Goal: Information Seeking & Learning: Learn about a topic

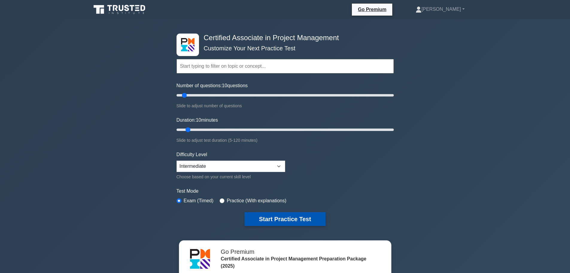
click at [289, 218] on button "Start Practice Test" at bounding box center [284, 219] width 81 height 14
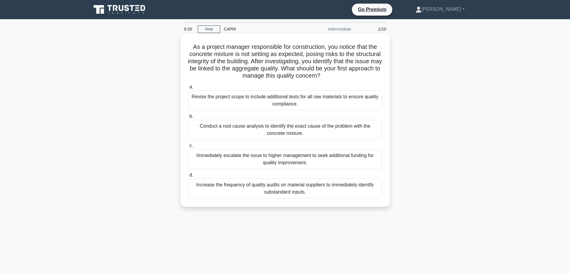
click at [339, 132] on div "Conduct a root cause analysis to identify the exact cause of the problem with t…" at bounding box center [285, 130] width 194 height 20
click at [188, 118] on input "b. Conduct a root cause analysis to identify the exact cause of the problem wit…" at bounding box center [188, 116] width 0 height 4
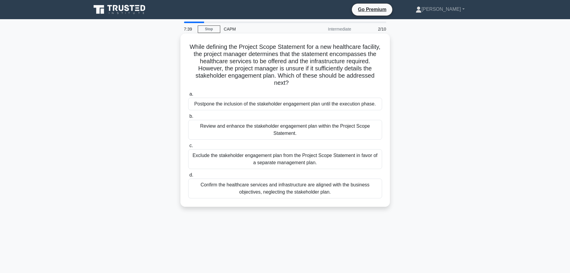
click at [334, 133] on div "Review and enhance the stakeholder engagement plan within the Project Scope Sta…" at bounding box center [285, 130] width 194 height 20
click at [188, 118] on input "b. Review and enhance the stakeholder engagement plan within the Project Scope …" at bounding box center [188, 116] width 0 height 4
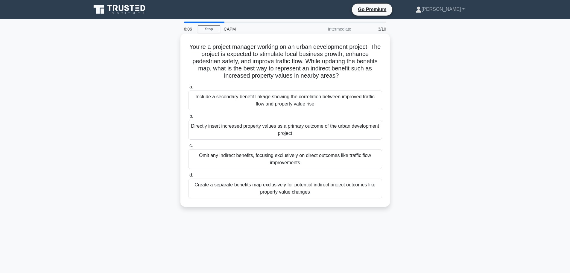
click at [354, 105] on div "Include a secondary benefit linkage showing the correlation between improved tr…" at bounding box center [285, 100] width 194 height 20
click at [188, 89] on input "a. Include a secondary benefit linkage showing the correlation between improved…" at bounding box center [188, 87] width 0 height 4
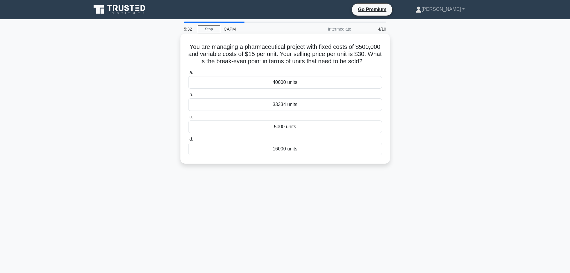
click at [302, 103] on div "33334 units" at bounding box center [285, 104] width 194 height 13
click at [188, 97] on input "b. 33334 units" at bounding box center [188, 95] width 0 height 4
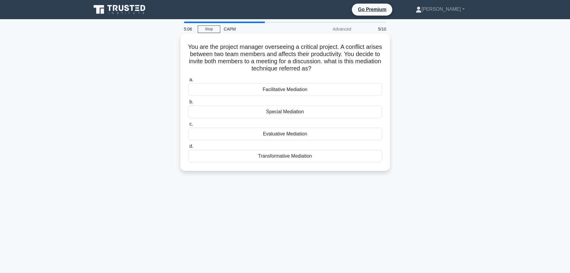
click at [303, 92] on div "Facilitative Mediation" at bounding box center [285, 89] width 194 height 13
click at [188, 82] on input "a. Facilitative Mediation" at bounding box center [188, 80] width 0 height 4
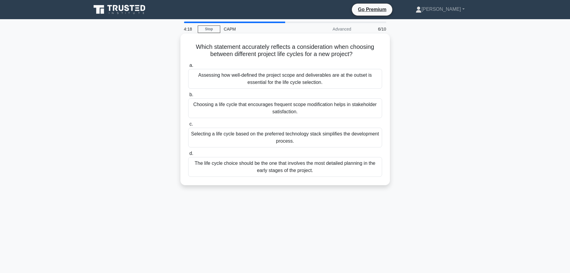
click at [335, 78] on div "Assessing how well-defined the project scope and deliverables are at the outset…" at bounding box center [285, 79] width 194 height 20
click at [188, 67] on input "a. Assessing how well-defined the project scope and deliverables are at the out…" at bounding box center [188, 65] width 0 height 4
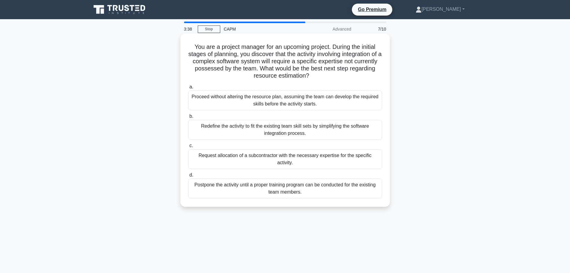
click at [333, 161] on div "Request allocation of a subcontractor with the necessary expertise for the spec…" at bounding box center [285, 159] width 194 height 20
click at [188, 147] on input "c. Request allocation of a subcontractor with the necessary expertise for the s…" at bounding box center [188, 146] width 0 height 4
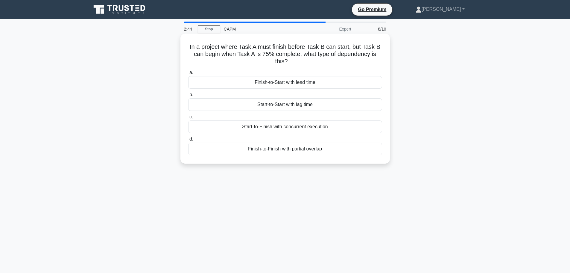
click at [315, 153] on div "Finish-to-Finish with partial overlap" at bounding box center [285, 148] width 194 height 13
click at [188, 141] on input "d. Finish-to-Finish with partial overlap" at bounding box center [188, 139] width 0 height 4
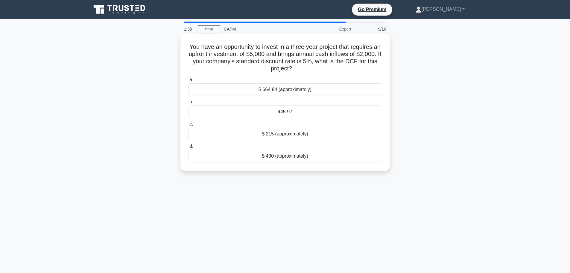
click at [336, 75] on div "a. $ 664.84 (approximately) b. 445.97 c. d." at bounding box center [285, 119] width 201 height 89
click at [337, 90] on div "$ 664.84 (approximately)" at bounding box center [285, 89] width 194 height 13
click at [188, 82] on input "a. $ 664.84 (approximately)" at bounding box center [188, 80] width 0 height 4
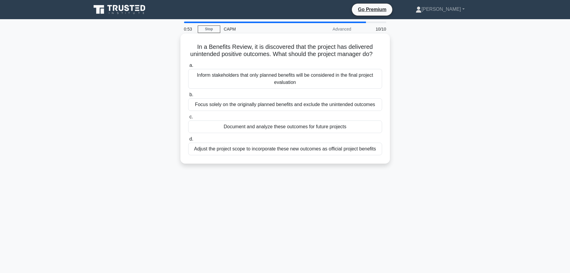
click at [346, 133] on div "Document and analyze these outcomes for future projects" at bounding box center [285, 126] width 194 height 13
click at [188, 119] on input "c. Document and analyze these outcomes for future projects" at bounding box center [188, 117] width 0 height 4
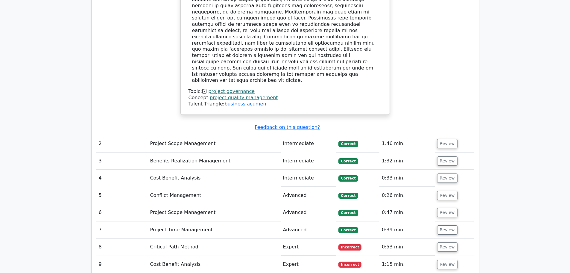
scroll to position [748, 0]
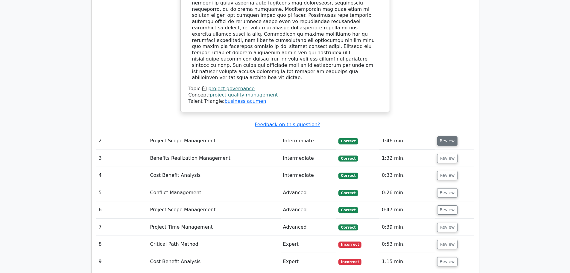
click at [445, 136] on button "Review" at bounding box center [447, 140] width 20 height 9
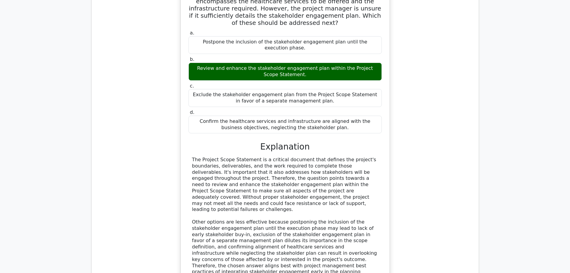
scroll to position [1077, 0]
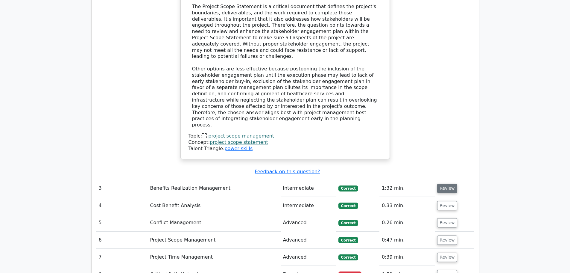
click at [443, 183] on button "Review" at bounding box center [447, 187] width 20 height 9
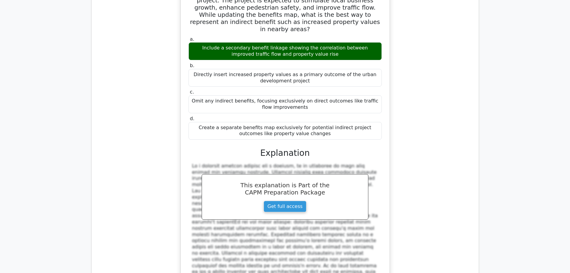
scroll to position [1436, 0]
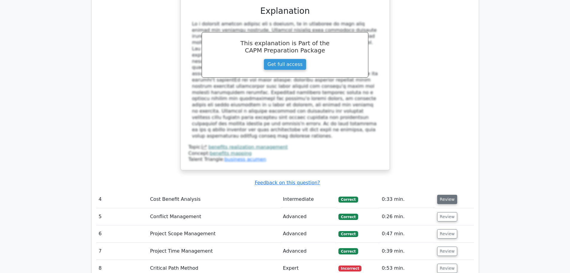
click at [447, 194] on button "Review" at bounding box center [447, 198] width 20 height 9
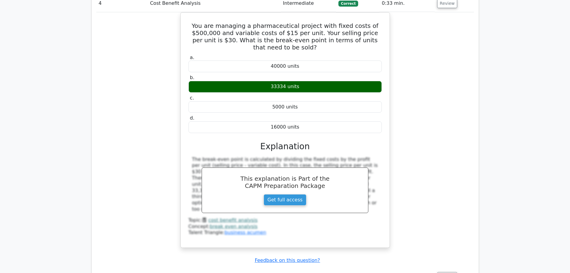
scroll to position [1735, 0]
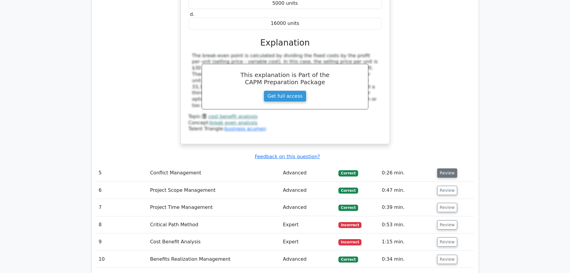
click at [445, 168] on button "Review" at bounding box center [447, 172] width 20 height 9
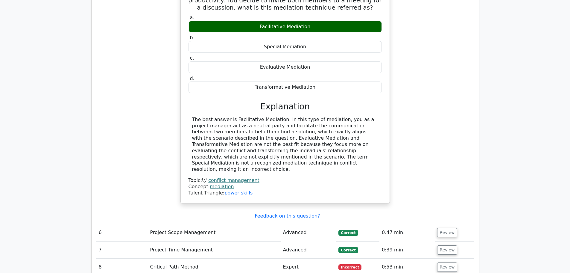
scroll to position [1944, 0]
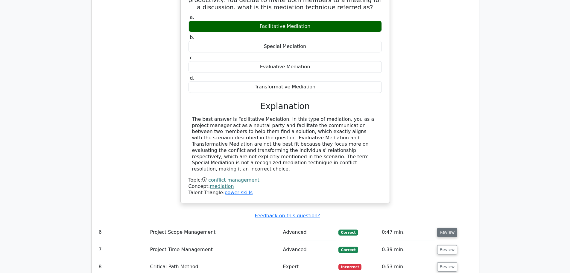
click at [447, 227] on button "Review" at bounding box center [447, 231] width 20 height 9
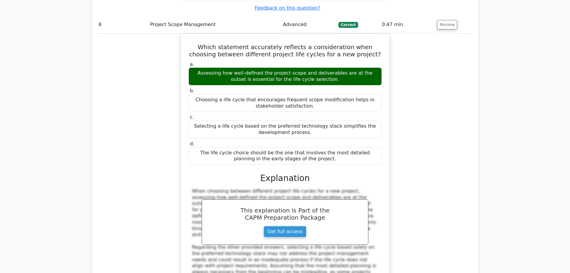
scroll to position [2273, 0]
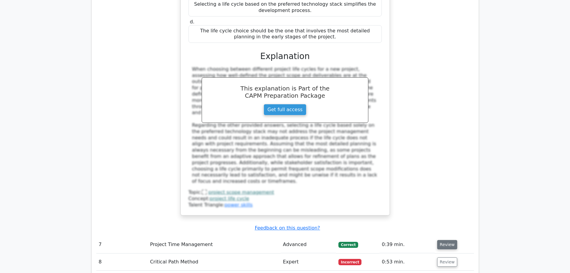
click at [448, 240] on button "Review" at bounding box center [447, 244] width 20 height 9
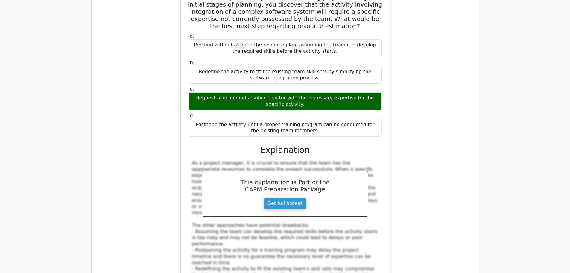
scroll to position [2662, 0]
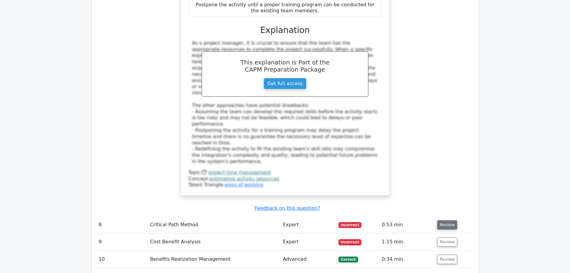
click at [441, 220] on button "Review" at bounding box center [447, 224] width 20 height 9
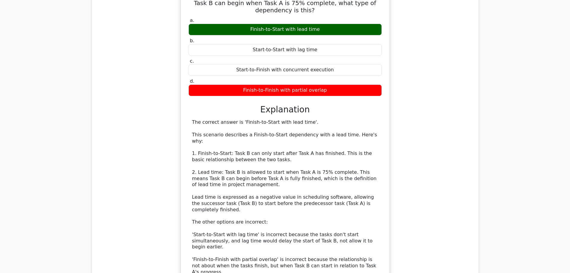
scroll to position [3021, 0]
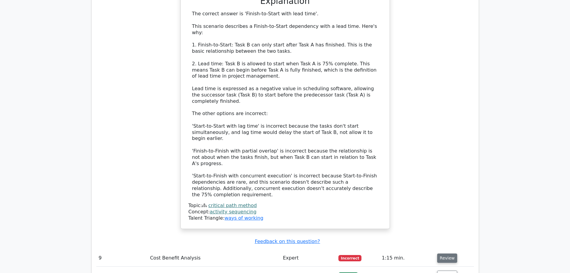
click at [449, 253] on button "Review" at bounding box center [447, 257] width 20 height 9
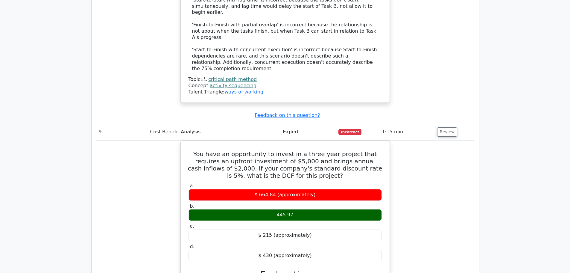
scroll to position [3231, 0]
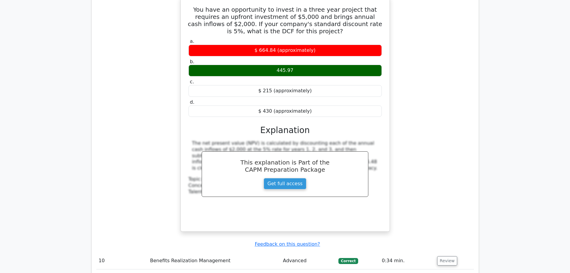
scroll to position [3201, 0]
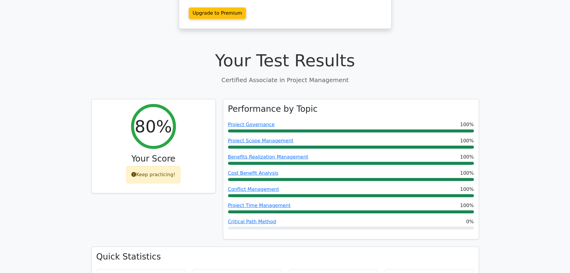
scroll to position [0, 0]
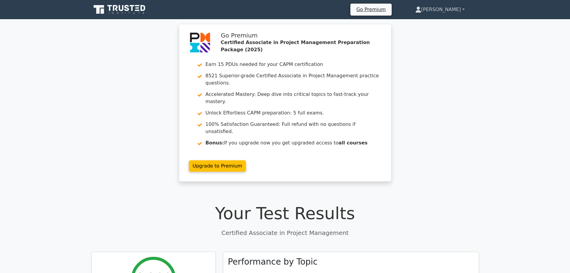
click at [454, 10] on link "[PERSON_NAME]" at bounding box center [440, 10] width 78 height 12
click at [445, 20] on link "Profile" at bounding box center [424, 24] width 47 height 10
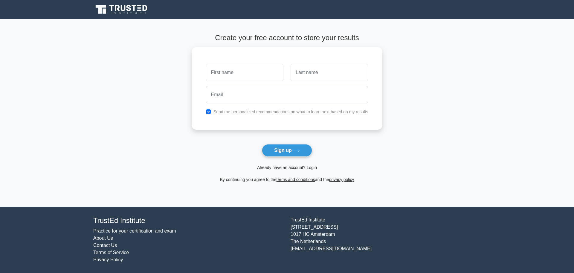
click at [311, 168] on link "Already have an account? Login" at bounding box center [287, 167] width 60 height 5
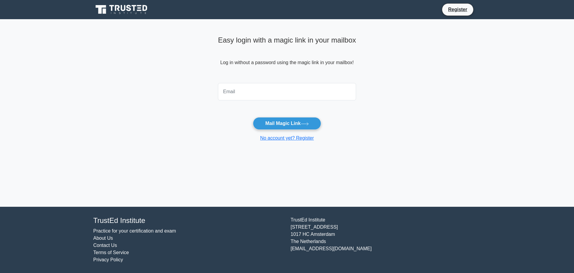
click at [248, 91] on input "email" at bounding box center [287, 91] width 138 height 17
type input "[EMAIL_ADDRESS][DOMAIN_NAME]"
click at [273, 122] on button "Mail Magic Link" at bounding box center [287, 123] width 68 height 13
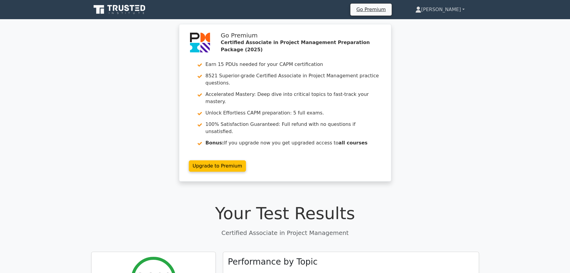
click at [452, 9] on link "[PERSON_NAME]" at bounding box center [440, 10] width 78 height 12
click at [443, 22] on link "Profile" at bounding box center [424, 24] width 47 height 10
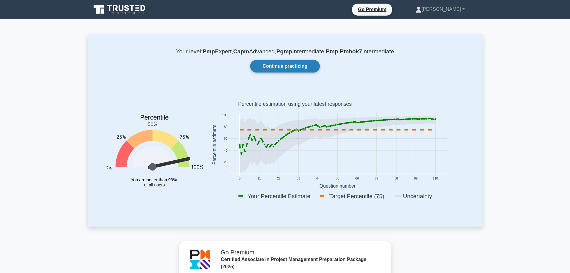
click at [293, 66] on link "Continue practicing" at bounding box center [284, 66] width 69 height 13
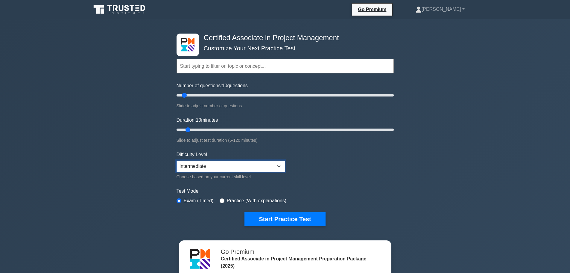
drag, startPoint x: 222, startPoint y: 168, endPoint x: 218, endPoint y: 168, distance: 4.2
click at [222, 168] on select "Beginner Intermediate Expert" at bounding box center [230, 165] width 109 height 11
select select "expert"
click at [176, 160] on select "Beginner Intermediate Expert" at bounding box center [230, 165] width 109 height 11
click at [317, 184] on form "Topics Project Scope Management Project Time Management Project Cost Management…" at bounding box center [284, 133] width 217 height 185
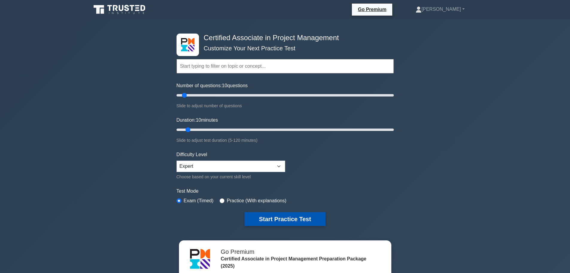
click at [299, 221] on button "Start Practice Test" at bounding box center [284, 219] width 81 height 14
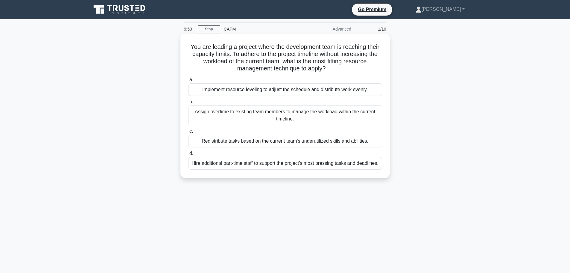
click at [287, 93] on div "Implement resource leveling to adjust the schedule and distribute work evenly." at bounding box center [285, 89] width 194 height 13
click at [188, 82] on input "a. Implement resource leveling to adjust the schedule and distribute work evenl…" at bounding box center [188, 80] width 0 height 4
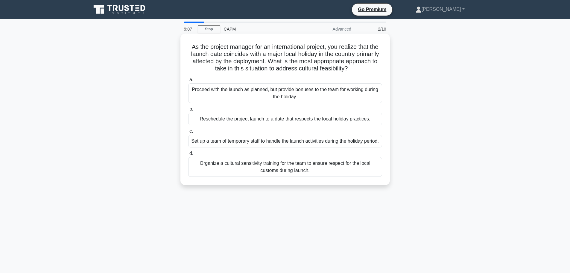
click at [270, 176] on div "Organize a cultural sensitivity training for the team to ensure respect for the…" at bounding box center [285, 167] width 194 height 20
click at [188, 155] on input "d. Organize a cultural sensitivity training for the team to ensure respect for …" at bounding box center [188, 153] width 0 height 4
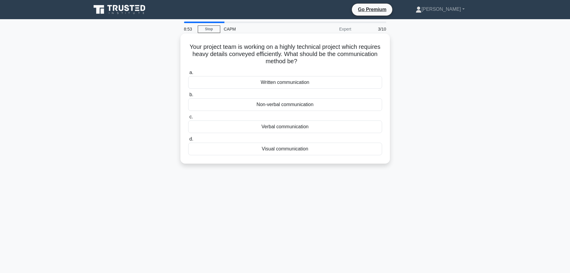
click at [290, 85] on div "Written communication" at bounding box center [285, 82] width 194 height 13
click at [188, 74] on input "a. Written communication" at bounding box center [188, 73] width 0 height 4
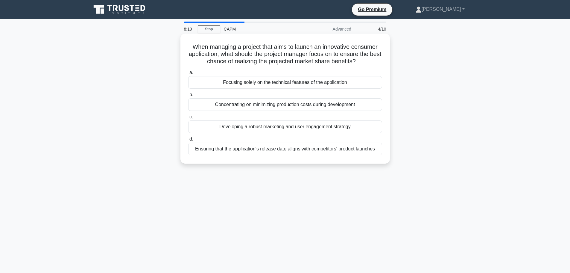
click at [354, 127] on div "Developing a robust marketing and user engagement strategy" at bounding box center [285, 126] width 194 height 13
click at [188, 119] on input "c. Developing a robust marketing and user engagement strategy" at bounding box center [188, 117] width 0 height 4
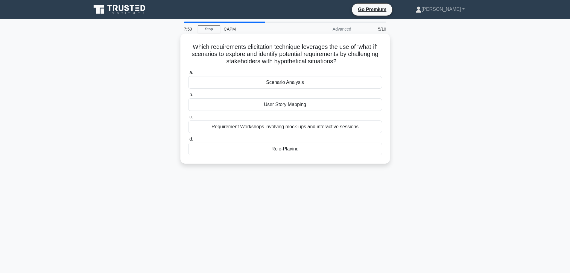
click at [316, 83] on div "Scenario Analysis" at bounding box center [285, 82] width 194 height 13
click at [188, 74] on input "a. Scenario Analysis" at bounding box center [188, 73] width 0 height 4
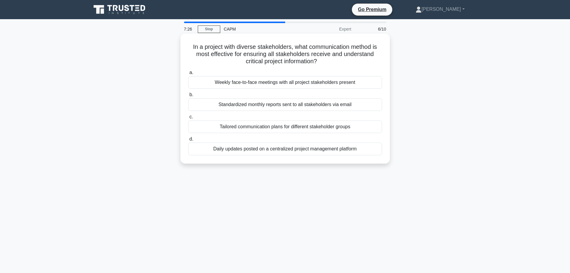
click at [333, 126] on div "Tailored communication plans for different stakeholder groups" at bounding box center [285, 126] width 194 height 13
click at [188, 119] on input "c. Tailored communication plans for different stakeholder groups" at bounding box center [188, 117] width 0 height 4
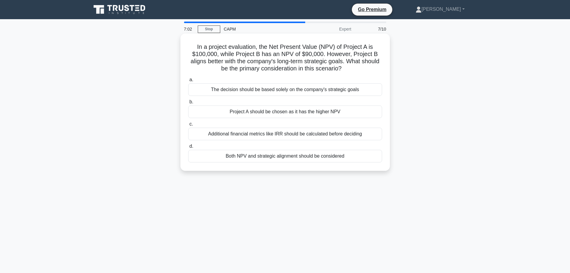
click at [291, 156] on div "Both NPV and strategic alignment should be considered" at bounding box center [285, 156] width 194 height 13
click at [188, 148] on input "d. Both NPV and strategic alignment should be considered" at bounding box center [188, 146] width 0 height 4
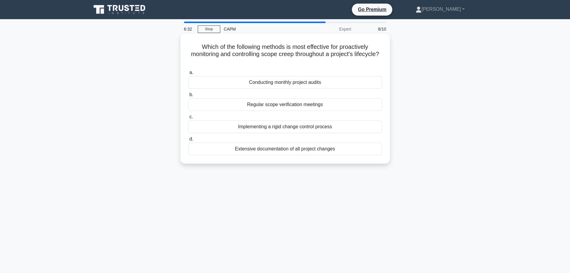
click at [294, 105] on div "Regular scope verification meetings" at bounding box center [285, 104] width 194 height 13
click at [188, 97] on input "b. Regular scope verification meetings" at bounding box center [188, 95] width 0 height 4
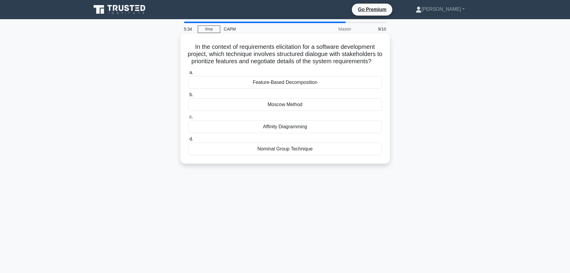
click at [259, 89] on div "Feature-Based Decomposition" at bounding box center [285, 82] width 194 height 13
click at [188, 74] on input "a. Feature-Based Decomposition" at bounding box center [188, 73] width 0 height 4
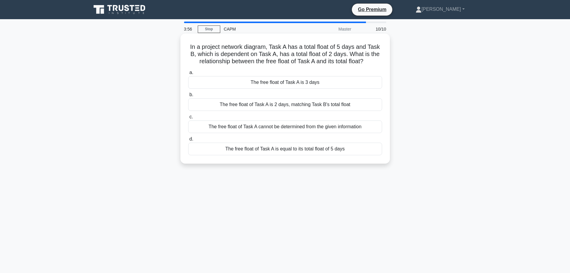
click at [273, 106] on div "The free float of Task A is 2 days, matching Task B's total float" at bounding box center [285, 104] width 194 height 13
click at [188, 97] on input "b. The free float of Task A is 2 days, matching Task B's total float" at bounding box center [188, 95] width 0 height 4
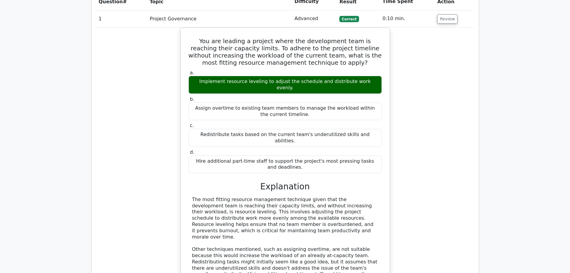
scroll to position [598, 0]
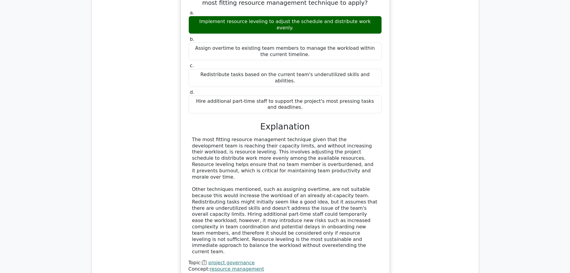
click at [408, 197] on div "You are leading a project where the development team is reaching their capacity…" at bounding box center [285, 130] width 378 height 325
click at [451, 98] on div "You are leading a project where the development team is reaching their capacity…" at bounding box center [285, 130] width 378 height 325
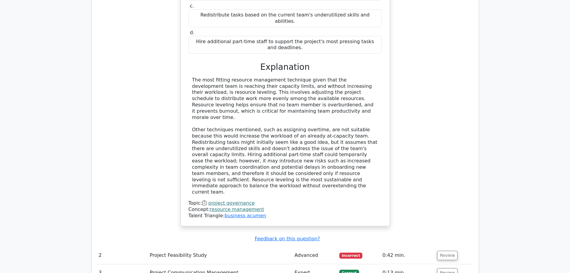
scroll to position [778, 0]
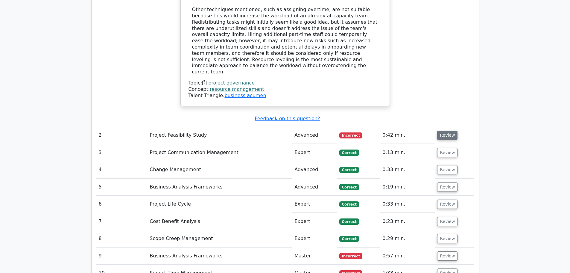
click at [438, 130] on button "Review" at bounding box center [447, 134] width 20 height 9
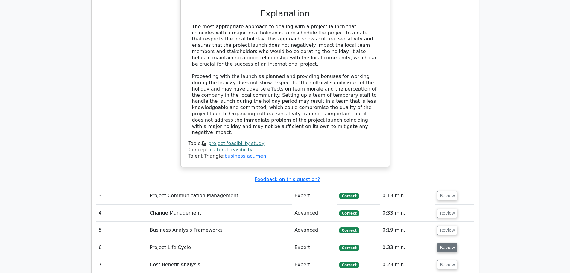
scroll to position [1077, 0]
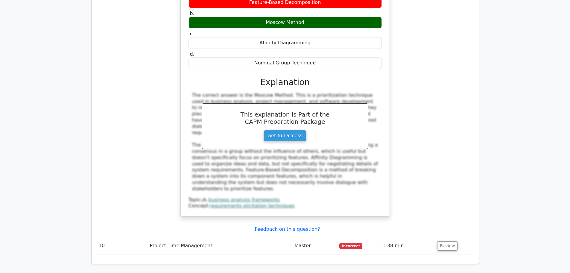
scroll to position [1436, 0]
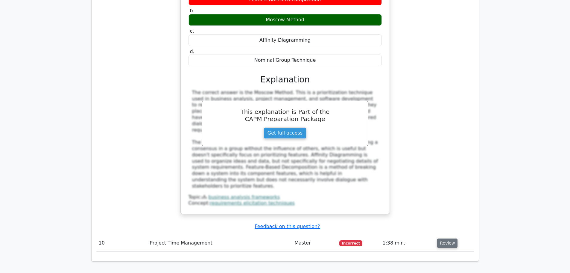
click at [445, 238] on button "Review" at bounding box center [447, 242] width 20 height 9
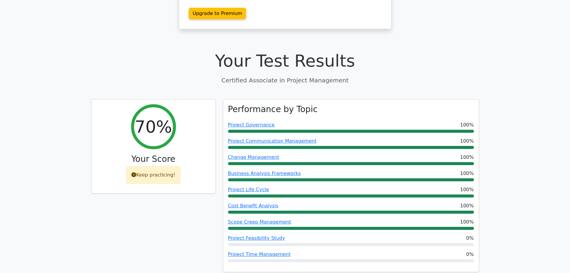
scroll to position [0, 0]
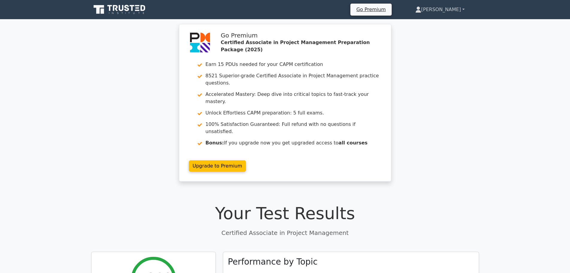
click at [454, 8] on link "[PERSON_NAME]" at bounding box center [440, 10] width 78 height 12
click at [441, 19] on link "Profile" at bounding box center [424, 24] width 47 height 10
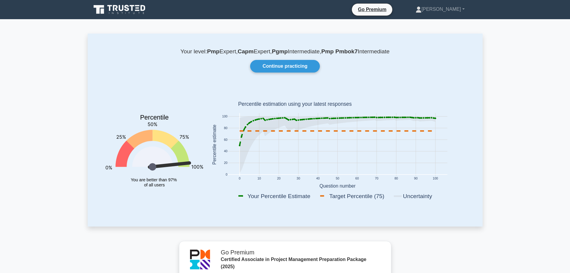
click at [296, 64] on link "Continue practicing" at bounding box center [284, 66] width 69 height 13
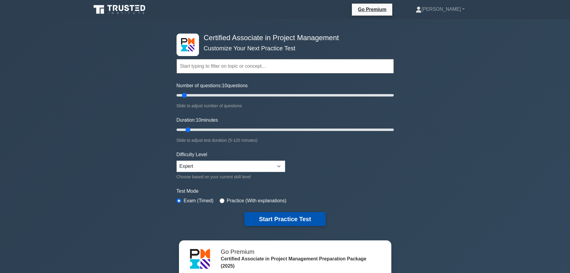
click at [282, 219] on button "Start Practice Test" at bounding box center [284, 219] width 81 height 14
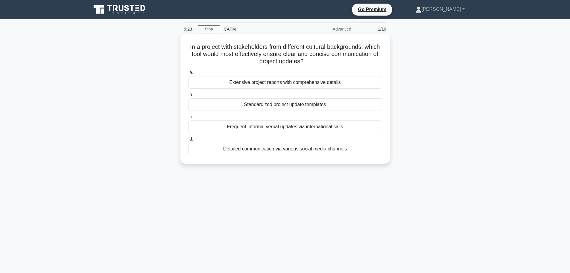
click at [278, 105] on div "Standardized project update templates" at bounding box center [285, 104] width 194 height 13
click at [188, 97] on input "b. Standardized project update templates" at bounding box center [188, 95] width 0 height 4
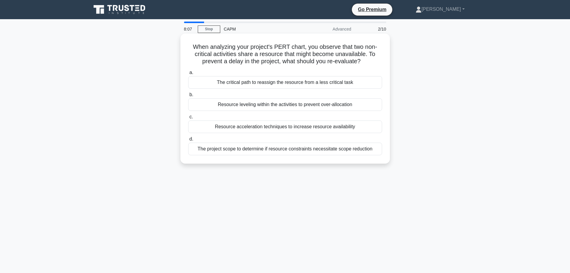
click at [292, 147] on div "The project scope to determine if resource constraints necessitate scope reduct…" at bounding box center [285, 148] width 194 height 13
click at [188, 141] on input "d. The project scope to determine if resource constraints necessitate scope red…" at bounding box center [188, 139] width 0 height 4
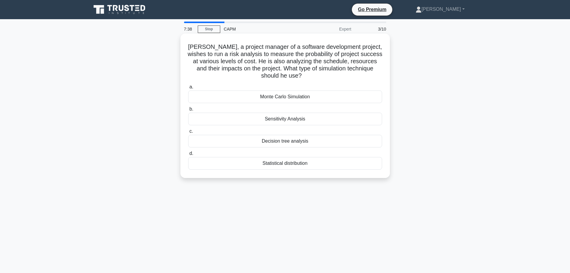
click at [312, 116] on div "Sensitivity Analysis" at bounding box center [285, 118] width 194 height 13
click at [188, 111] on input "b. Sensitivity Analysis" at bounding box center [188, 109] width 0 height 4
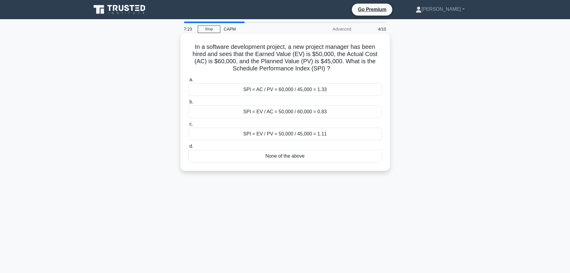
click at [330, 136] on div "SPI = EV / PV = 50,000 / 45,000 = 1.11" at bounding box center [285, 133] width 194 height 13
click at [188, 126] on input "c. SPI = EV / PV = 50,000 / 45,000 = 1.11" at bounding box center [188, 124] width 0 height 4
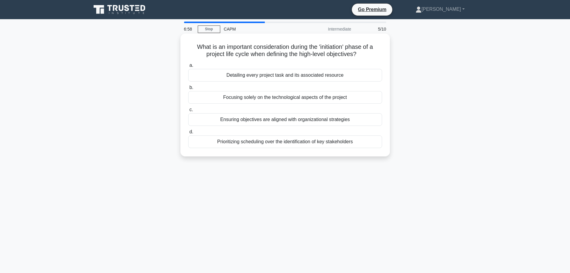
click at [316, 121] on div "Ensuring objectives are aligned with organizational strategies" at bounding box center [285, 119] width 194 height 13
click at [188, 112] on input "c. Ensuring objectives are aligned with organizational strategies" at bounding box center [188, 110] width 0 height 4
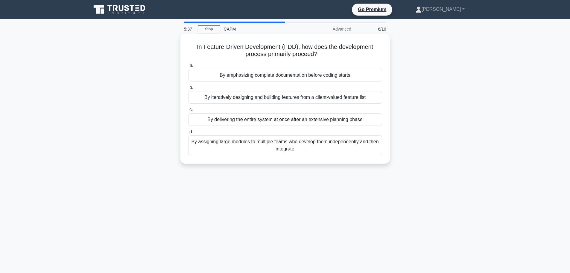
click at [270, 100] on div "By iteratively designing and building features from a client-valued feature list" at bounding box center [285, 97] width 194 height 13
click at [188, 89] on input "b. By iteratively designing and building features from a client-valued feature …" at bounding box center [188, 88] width 0 height 4
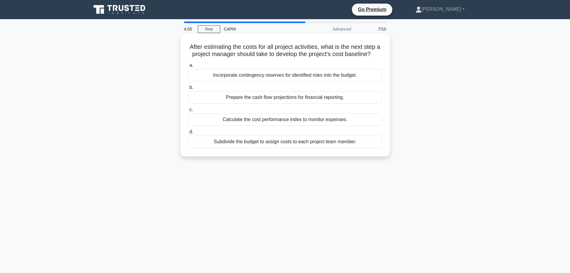
click at [360, 81] on div "Incorporate contingency reserves for identified risks into the budget." at bounding box center [285, 75] width 194 height 13
click at [188, 67] on input "a. Incorporate contingency reserves for identified risks into the budget." at bounding box center [188, 65] width 0 height 4
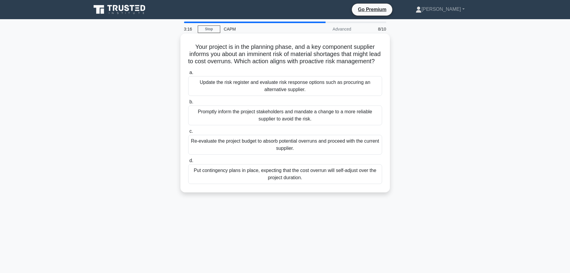
click at [337, 93] on div "Update the risk register and evaluate risk response options such as procuring a…" at bounding box center [285, 86] width 194 height 20
click at [188, 74] on input "a. Update the risk register and evaluate risk response options such as procurin…" at bounding box center [188, 73] width 0 height 4
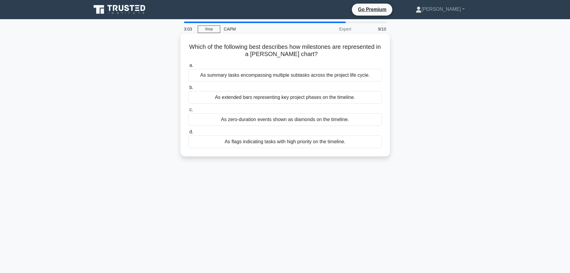
click at [354, 119] on div "As zero-duration events shown as diamonds on the timeline." at bounding box center [285, 119] width 194 height 13
click at [188, 112] on input "c. As zero-duration events shown as diamonds on the timeline." at bounding box center [188, 110] width 0 height 4
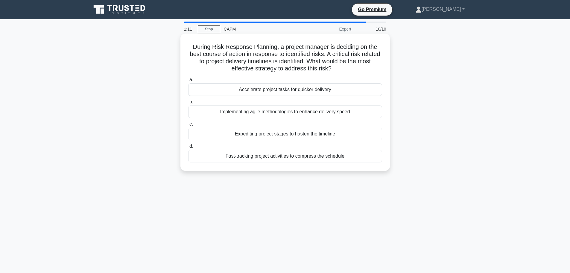
click at [352, 155] on div "Fast-tracking project activities to compress the schedule" at bounding box center [285, 156] width 194 height 13
click at [188, 148] on input "d. Fast-tracking project activities to compress the schedule" at bounding box center [188, 146] width 0 height 4
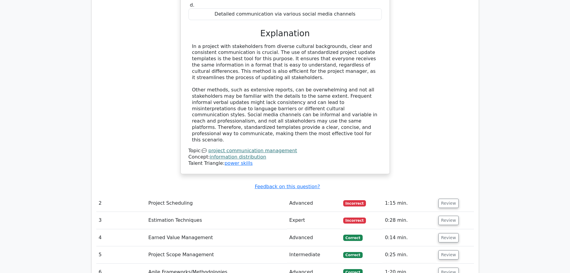
scroll to position [688, 0]
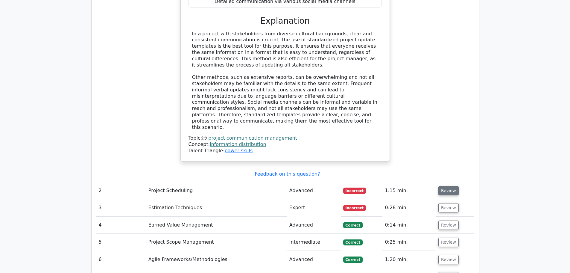
click at [448, 186] on button "Review" at bounding box center [448, 190] width 20 height 9
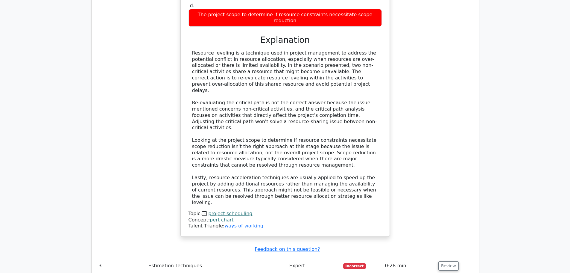
scroll to position [1017, 0]
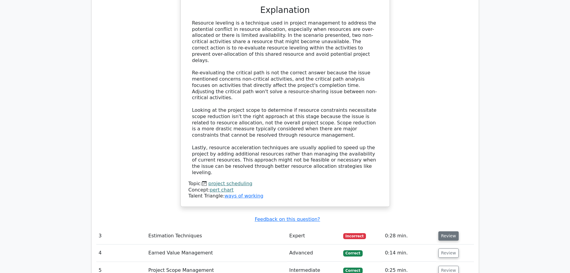
click at [446, 231] on button "Review" at bounding box center [448, 235] width 20 height 9
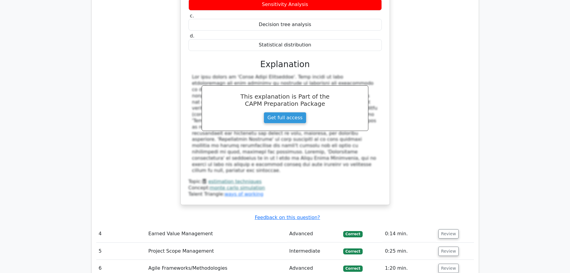
scroll to position [1466, 0]
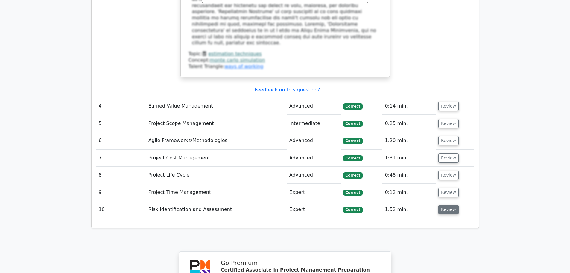
click at [445, 205] on button "Review" at bounding box center [448, 209] width 20 height 9
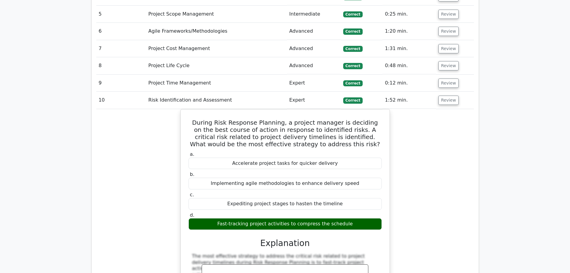
scroll to position [1585, 0]
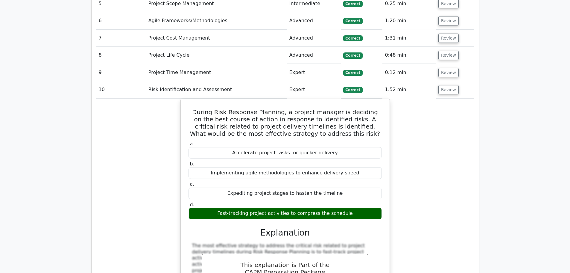
click at [440, 121] on div "During Risk Response Planning, a project manager is deciding on the best course…" at bounding box center [285, 219] width 378 height 242
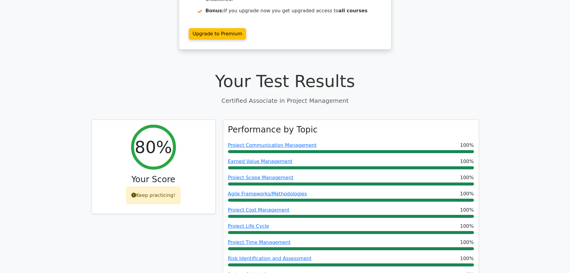
scroll to position [0, 0]
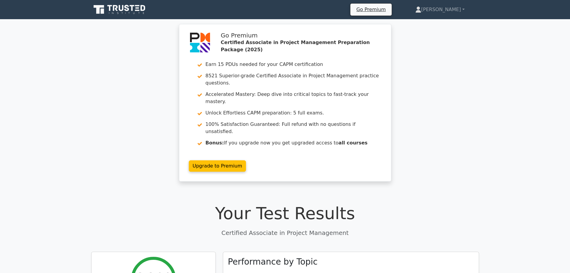
click at [523, 30] on div "Go Premium Certified Associate in Project Management Preparation Package (2025)…" at bounding box center [285, 106] width 570 height 165
click at [465, 10] on link "[PERSON_NAME]" at bounding box center [440, 10] width 78 height 12
click at [443, 23] on link "Profile" at bounding box center [424, 24] width 47 height 10
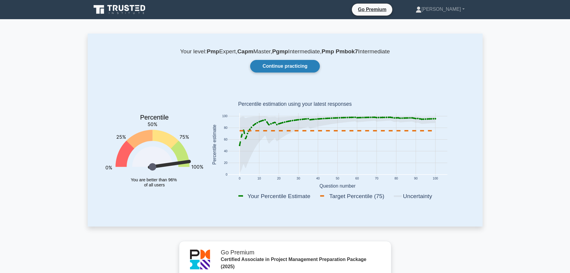
click at [296, 64] on link "Continue practicing" at bounding box center [284, 66] width 69 height 13
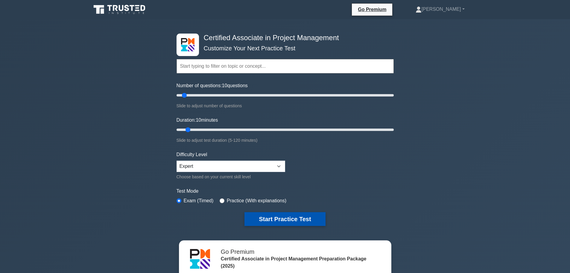
click at [286, 222] on button "Start Practice Test" at bounding box center [284, 219] width 81 height 14
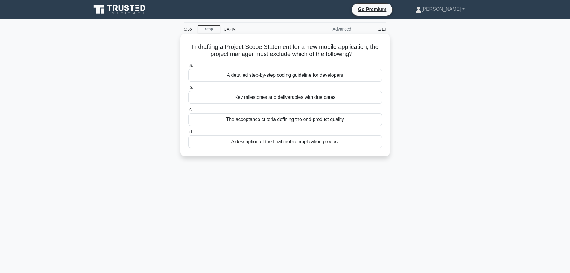
click at [305, 77] on div "A detailed step-by-step coding guideline for developers" at bounding box center [285, 75] width 194 height 13
click at [188, 67] on input "a. A detailed step-by-step coding guideline for developers" at bounding box center [188, 65] width 0 height 4
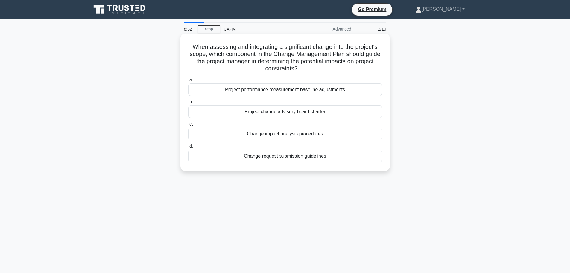
click at [345, 155] on div "Change request submission guidelines" at bounding box center [285, 156] width 194 height 13
click at [188, 148] on input "d. Change request submission guidelines" at bounding box center [188, 146] width 0 height 4
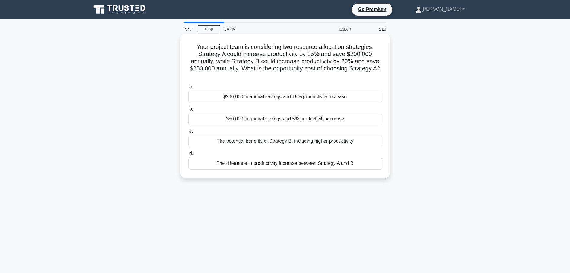
click at [346, 118] on div "$50,000 in annual savings and 5% productivity increase" at bounding box center [285, 118] width 194 height 13
click at [188, 111] on input "b. $50,000 in annual savings and 5% productivity increase" at bounding box center [188, 109] width 0 height 4
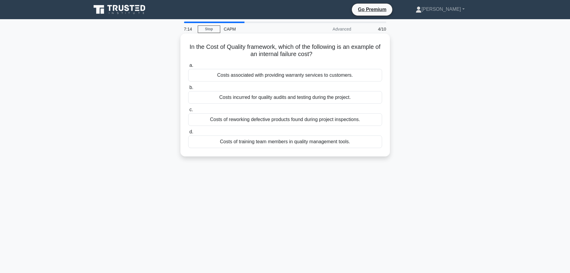
click at [339, 119] on div "Costs of reworking defective products found during project inspections." at bounding box center [285, 119] width 194 height 13
click at [188, 112] on input "c. Costs of reworking defective products found during project inspections." at bounding box center [188, 110] width 0 height 4
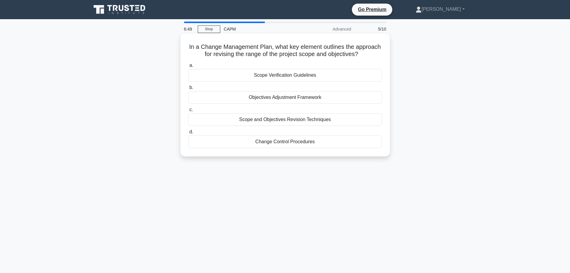
click at [324, 79] on div "Scope Verification Guidelines" at bounding box center [285, 75] width 194 height 13
click at [188, 67] on input "a. Scope Verification Guidelines" at bounding box center [188, 65] width 0 height 4
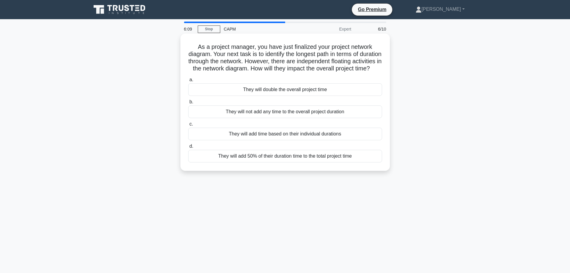
click at [315, 139] on div "They will add time based on their individual durations" at bounding box center [285, 133] width 194 height 13
click at [188, 126] on input "c. They will add time based on their individual durations" at bounding box center [188, 124] width 0 height 4
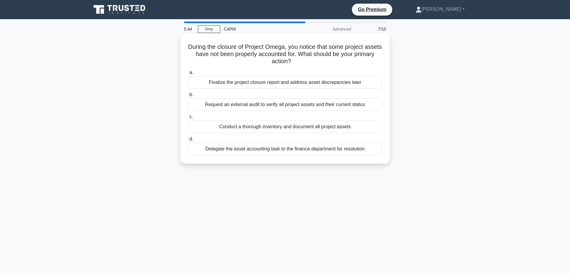
click at [311, 129] on div "Conduct a thorough inventory and document all project assets" at bounding box center [285, 126] width 194 height 13
click at [188, 119] on input "c. Conduct a thorough inventory and document all project assets" at bounding box center [188, 117] width 0 height 4
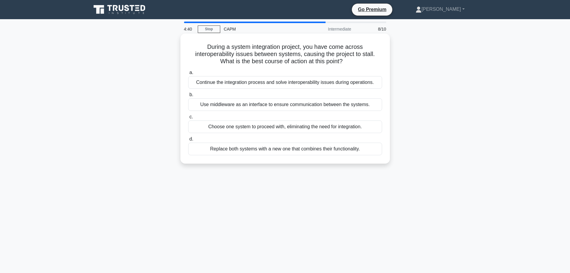
click at [302, 107] on div "Use middleware as an interface to ensure communication between the systems." at bounding box center [285, 104] width 194 height 13
click at [188, 97] on input "b. Use middleware as an interface to ensure communication between the systems." at bounding box center [188, 95] width 0 height 4
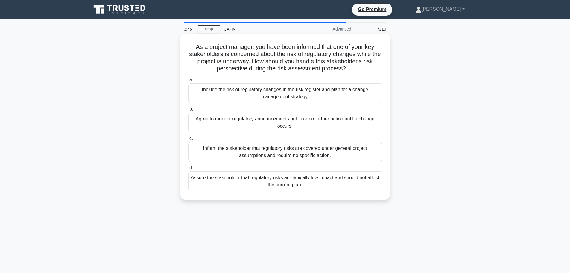
click at [345, 90] on div "Include the risk of regulatory changes in the risk register and plan for a chan…" at bounding box center [285, 93] width 194 height 20
click at [188, 82] on input "a. Include the risk of regulatory changes in the risk register and plan for a c…" at bounding box center [188, 80] width 0 height 4
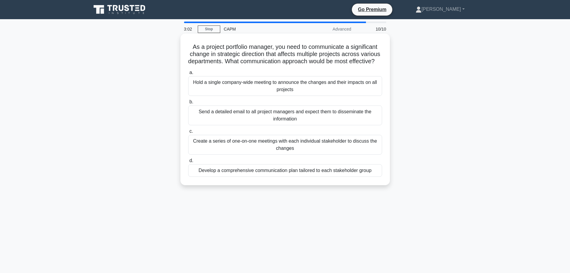
click at [376, 176] on div "Develop a comprehensive communication plan tailored to each stakeholder group" at bounding box center [285, 170] width 194 height 13
click at [188, 162] on input "d. Develop a comprehensive communication plan tailored to each stakeholder group" at bounding box center [188, 161] width 0 height 4
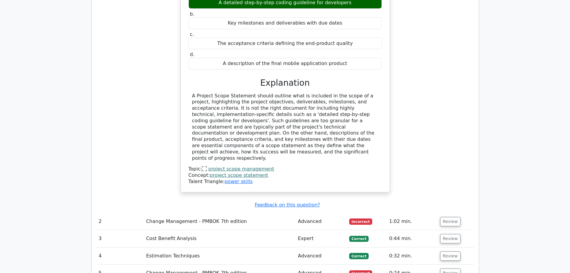
scroll to position [628, 0]
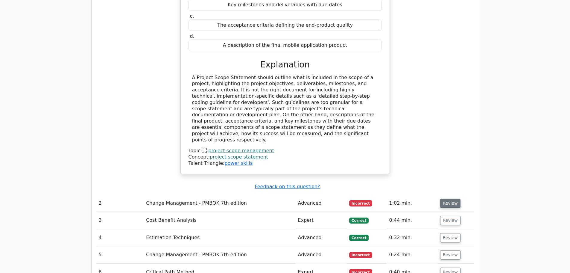
click at [449, 198] on button "Review" at bounding box center [450, 202] width 20 height 9
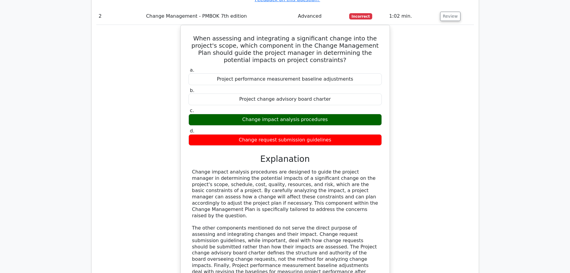
scroll to position [957, 0]
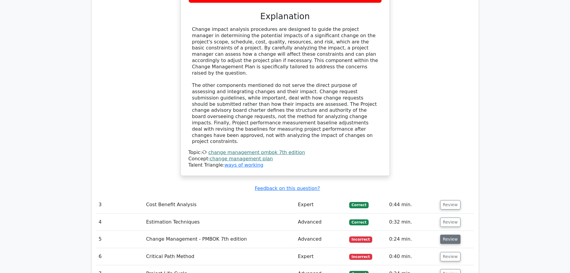
click at [442, 234] on button "Review" at bounding box center [450, 238] width 20 height 9
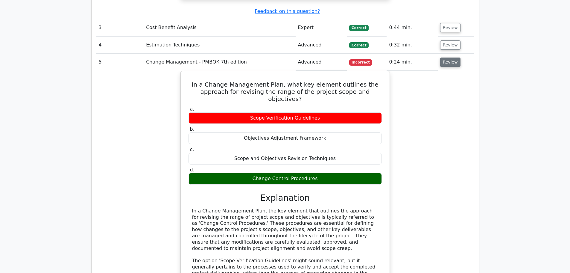
scroll to position [1286, 0]
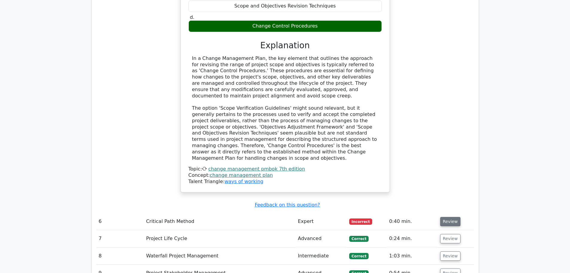
click at [445, 217] on button "Review" at bounding box center [450, 221] width 20 height 9
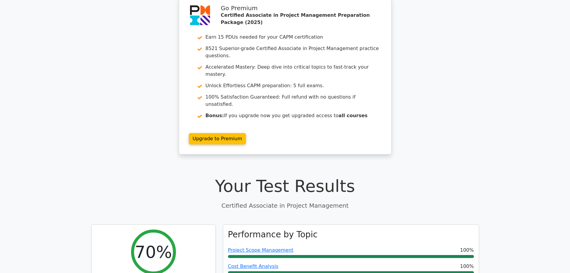
scroll to position [0, 0]
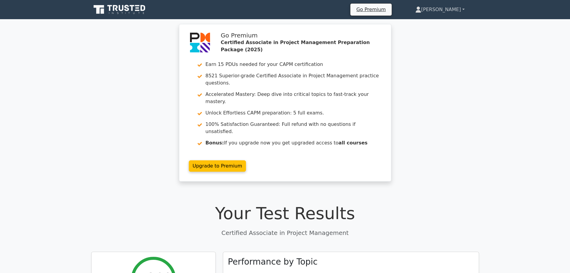
click at [421, 11] on icon at bounding box center [418, 11] width 5 height 2
click at [446, 20] on link "Profile" at bounding box center [424, 24] width 47 height 10
